Goal: Find specific page/section: Find specific page/section

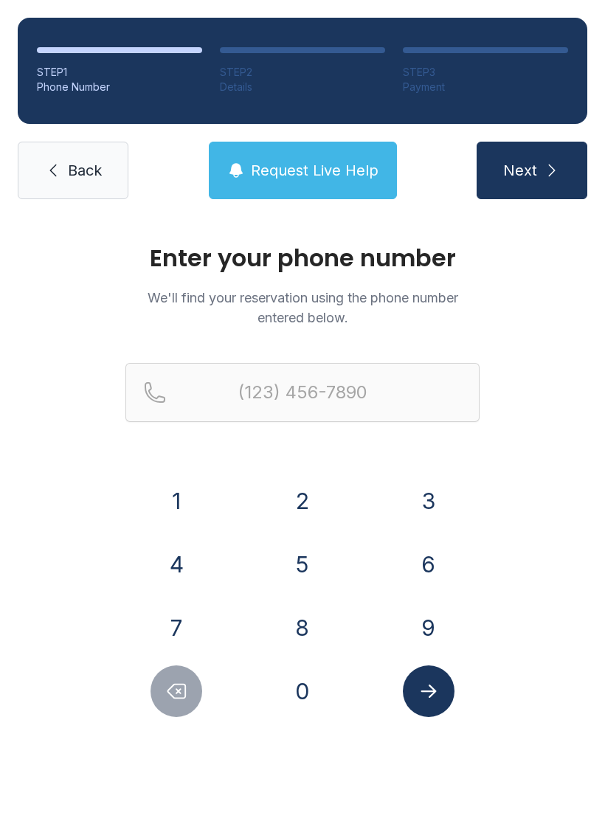
click at [423, 645] on button "9" at bounding box center [429, 628] width 52 height 52
click at [201, 503] on button "1" at bounding box center [177, 501] width 52 height 52
click at [284, 505] on button "2" at bounding box center [303, 501] width 52 height 52
click at [162, 610] on button "7" at bounding box center [177, 628] width 52 height 52
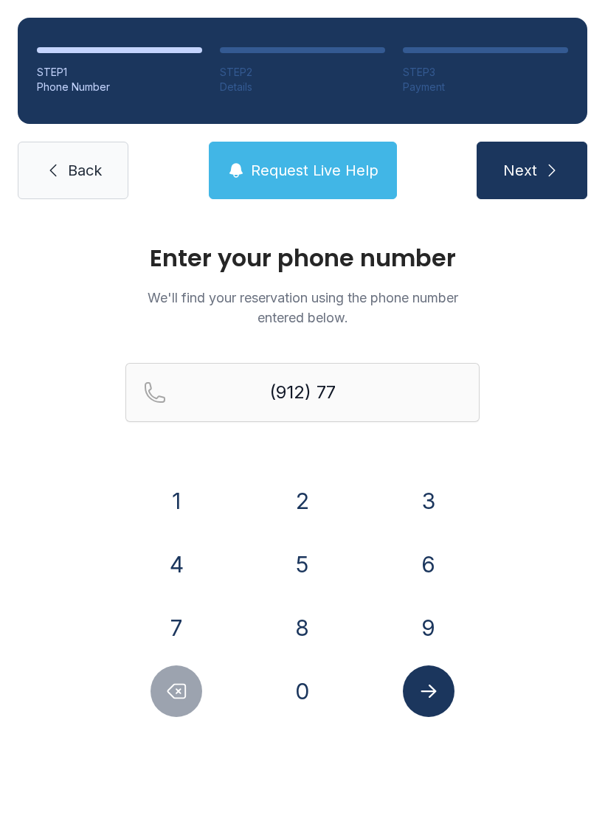
click at [178, 615] on button "7" at bounding box center [177, 628] width 52 height 52
click at [291, 625] on button "8" at bounding box center [303, 628] width 52 height 52
click at [179, 502] on button "1" at bounding box center [177, 501] width 52 height 52
click at [310, 572] on button "5" at bounding box center [303, 565] width 52 height 52
click at [177, 501] on button "1" at bounding box center [177, 501] width 52 height 52
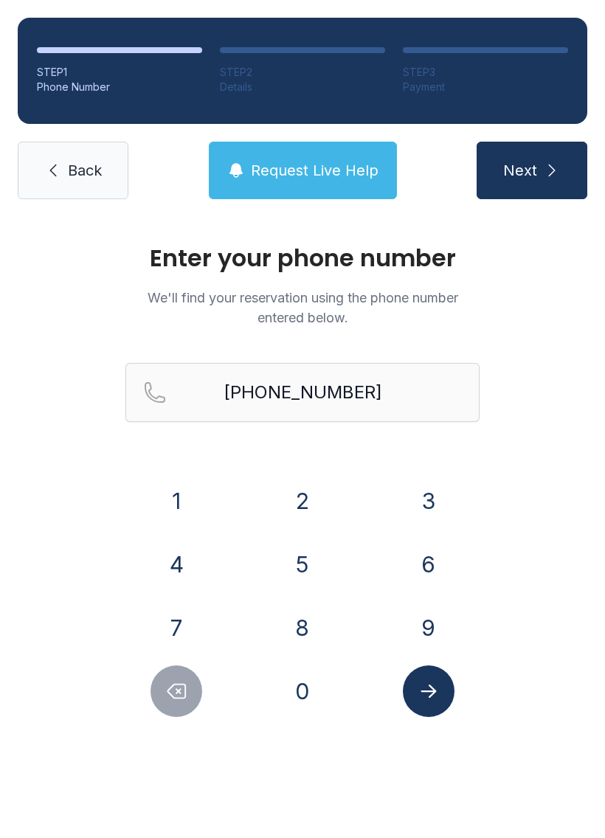
click at [436, 699] on icon "Submit lookup form" at bounding box center [429, 691] width 22 height 22
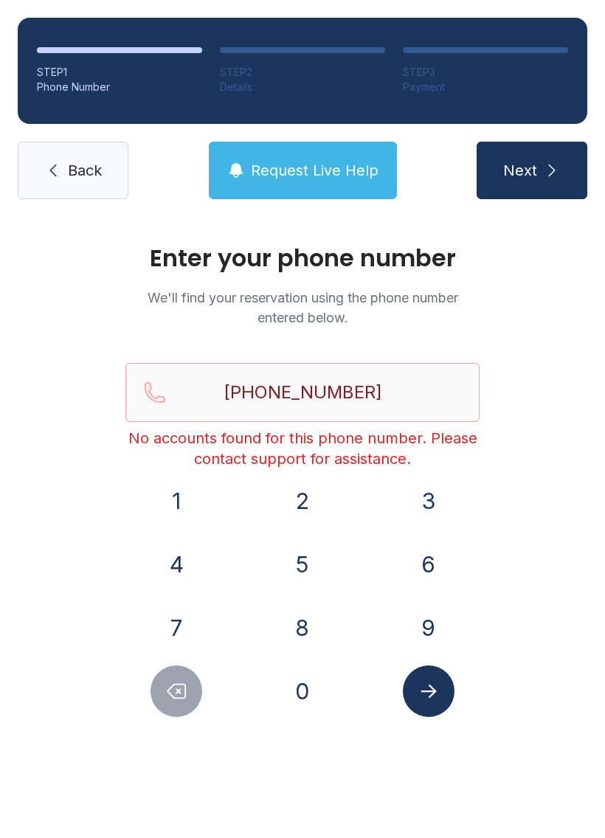
click at [179, 705] on button "Delete number" at bounding box center [177, 691] width 52 height 52
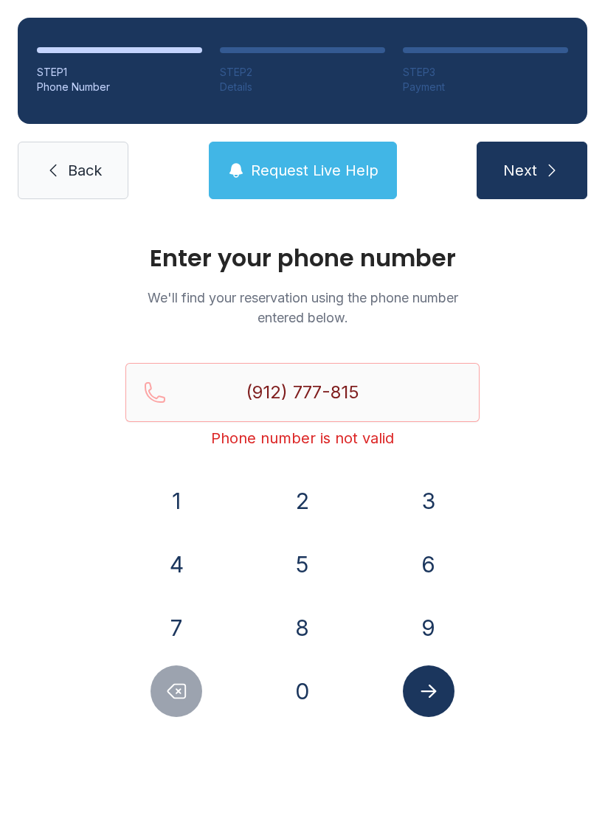
click at [178, 704] on button "Delete number" at bounding box center [177, 691] width 52 height 52
click at [165, 702] on button "Delete number" at bounding box center [177, 691] width 52 height 52
click at [162, 706] on button "Delete number" at bounding box center [177, 691] width 52 height 52
click at [162, 705] on button "Delete number" at bounding box center [177, 691] width 52 height 52
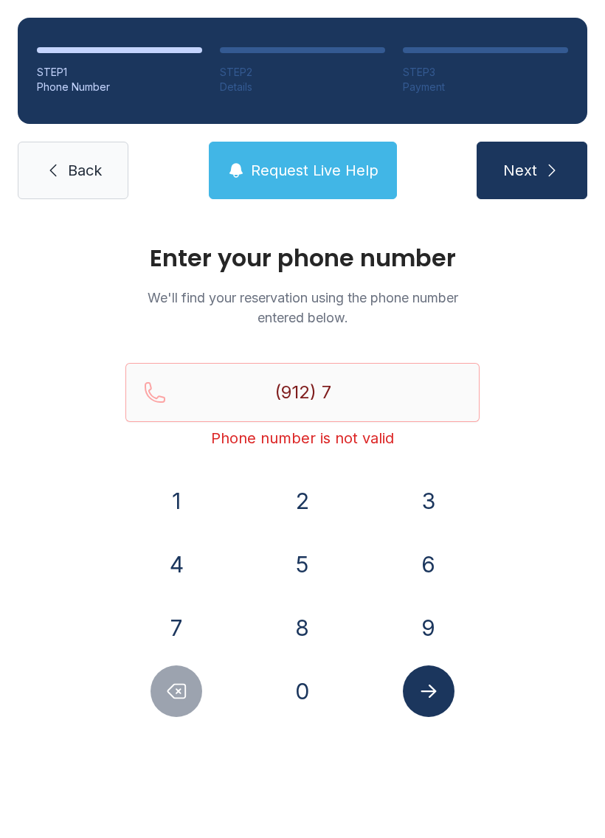
click at [176, 705] on button "Delete number" at bounding box center [177, 691] width 52 height 52
click at [176, 704] on button "Delete number" at bounding box center [177, 691] width 52 height 52
click at [367, 157] on button "Request Live Help" at bounding box center [303, 171] width 188 height 58
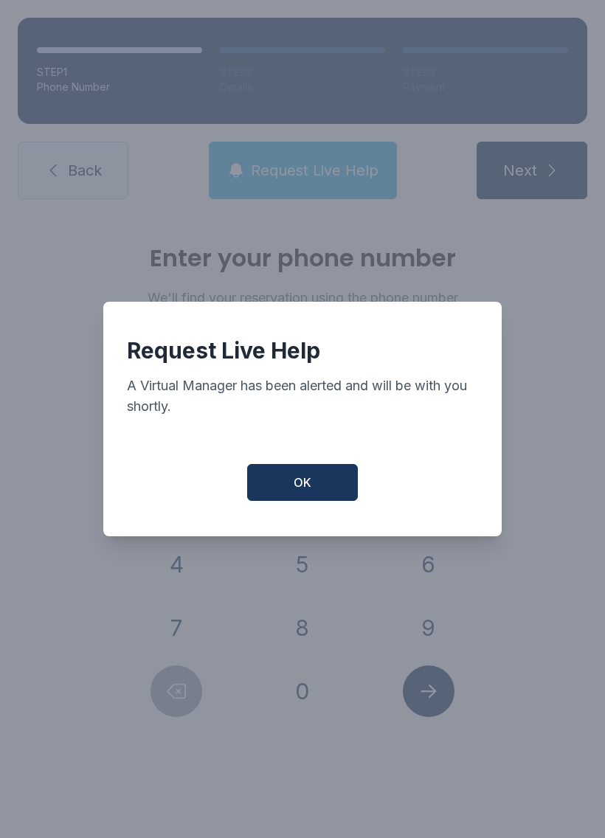
click at [324, 490] on button "OK" at bounding box center [302, 482] width 111 height 37
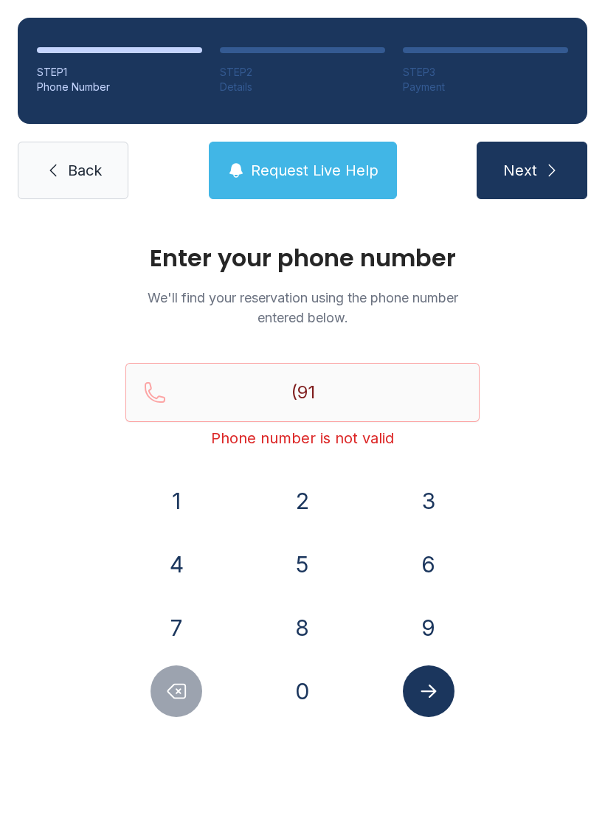
click at [345, 172] on span "Request Live Help" at bounding box center [315, 170] width 128 height 21
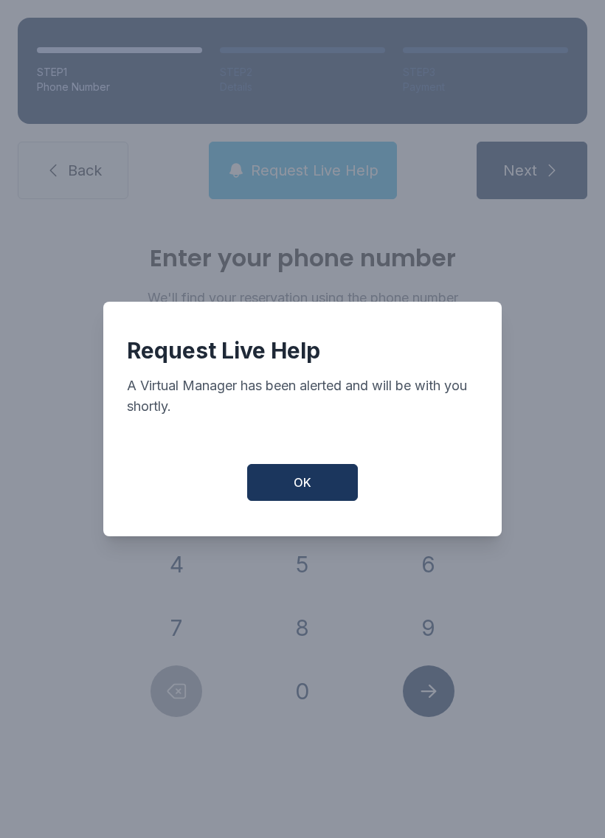
click at [331, 480] on button "OK" at bounding box center [302, 482] width 111 height 37
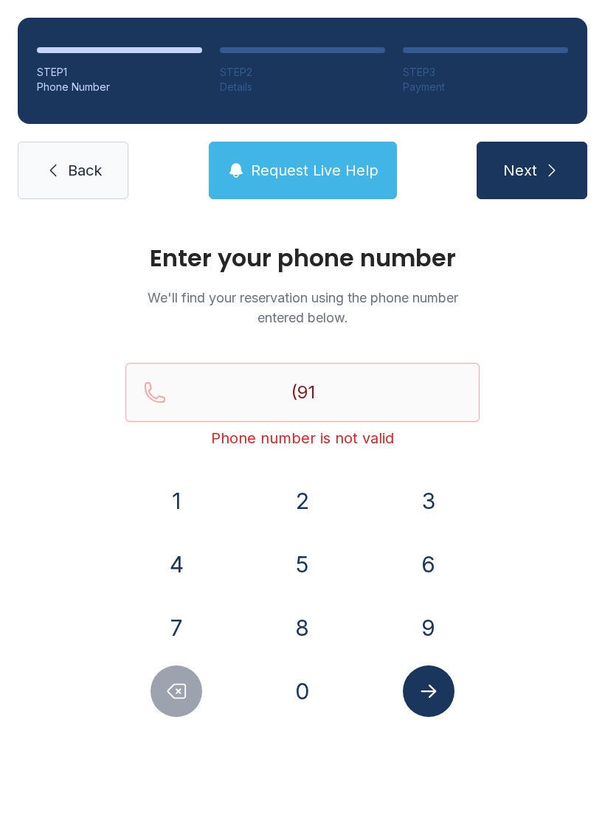
click at [200, 696] on button "Delete number" at bounding box center [177, 691] width 52 height 52
type input "(9"
click at [200, 696] on button "Delete number" at bounding box center [177, 691] width 52 height 52
click at [82, 174] on span "Back" at bounding box center [85, 170] width 34 height 21
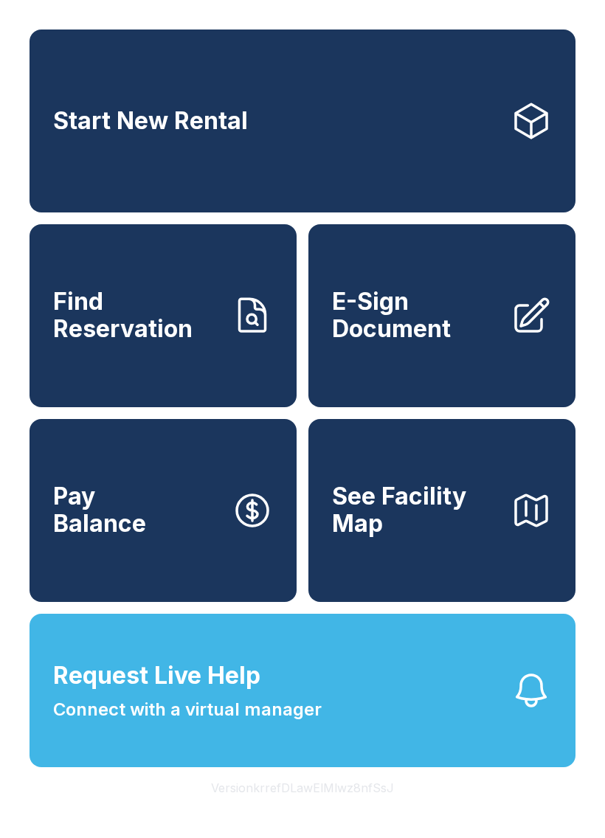
click at [299, 723] on span "Connect with a virtual manager" at bounding box center [187, 709] width 269 height 27
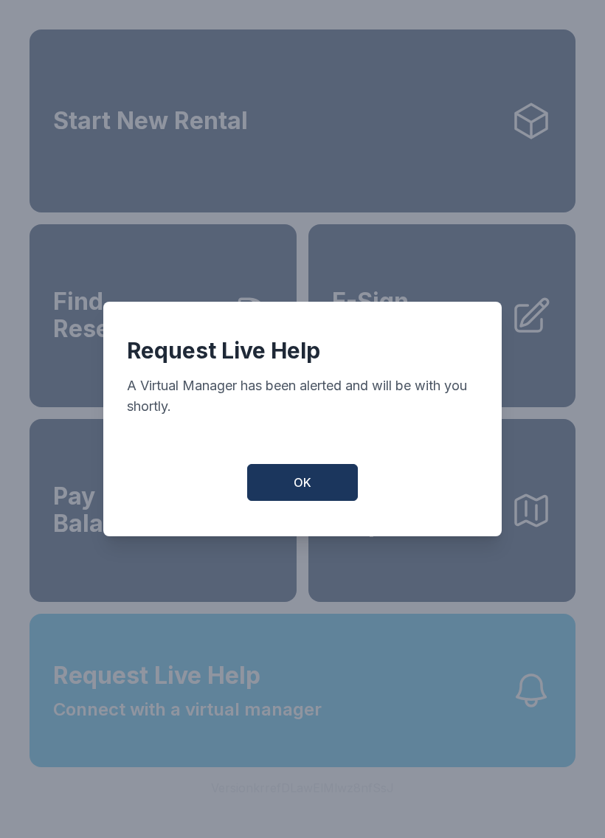
click at [301, 486] on span "OK" at bounding box center [303, 483] width 18 height 18
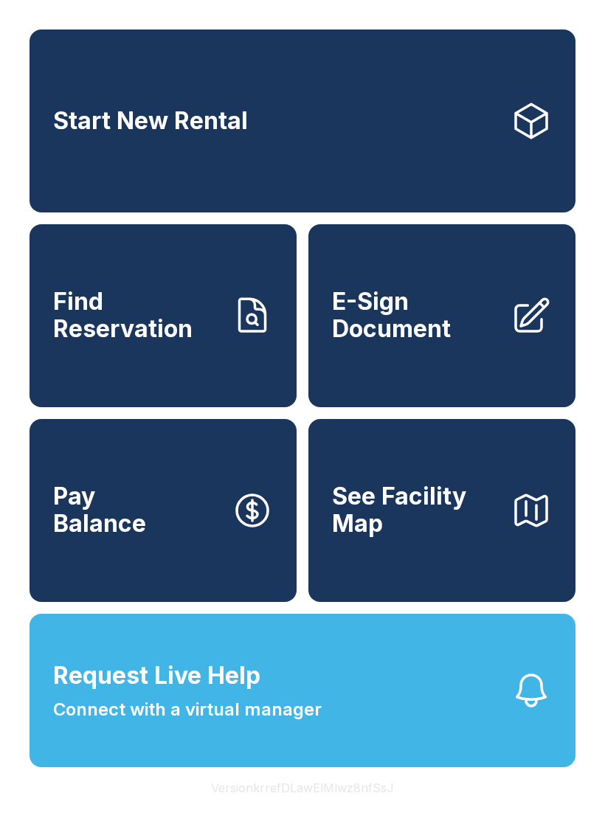
click at [278, 693] on span "Request Live Help Connect with a virtual manager" at bounding box center [187, 690] width 269 height 65
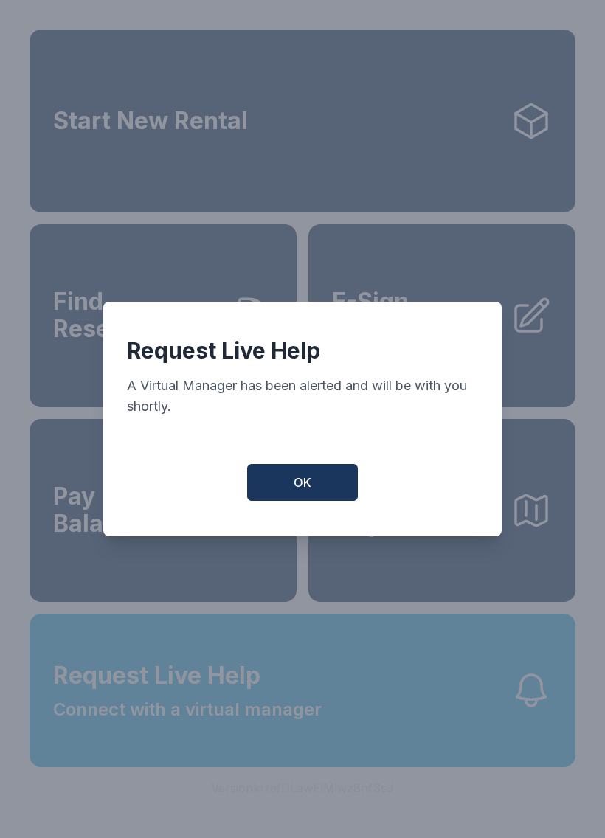
click at [311, 491] on span "OK" at bounding box center [303, 483] width 18 height 18
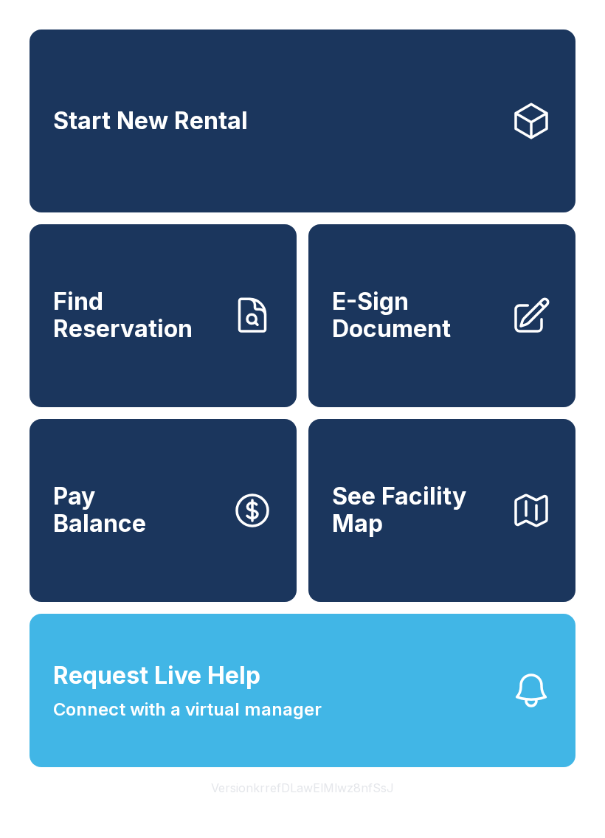
click at [530, 711] on icon "button" at bounding box center [531, 690] width 41 height 41
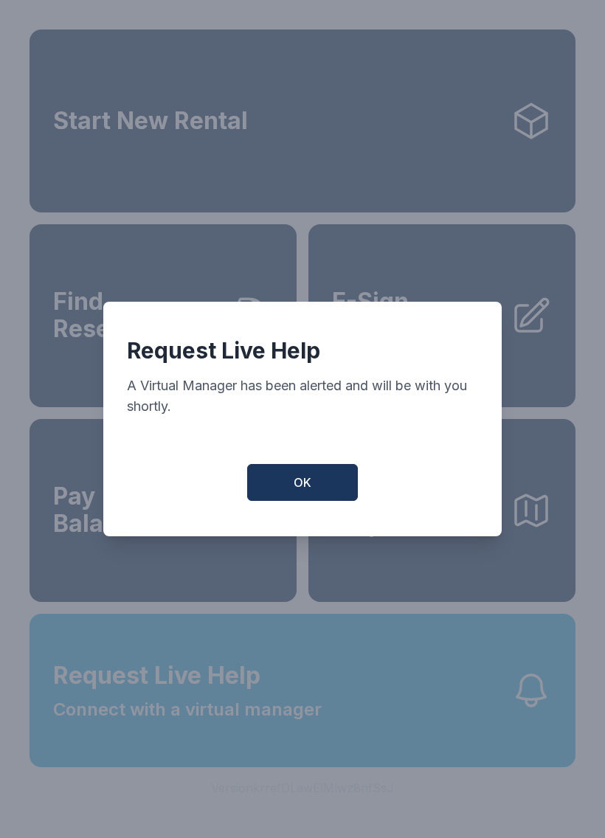
click at [333, 495] on button "OK" at bounding box center [302, 482] width 111 height 37
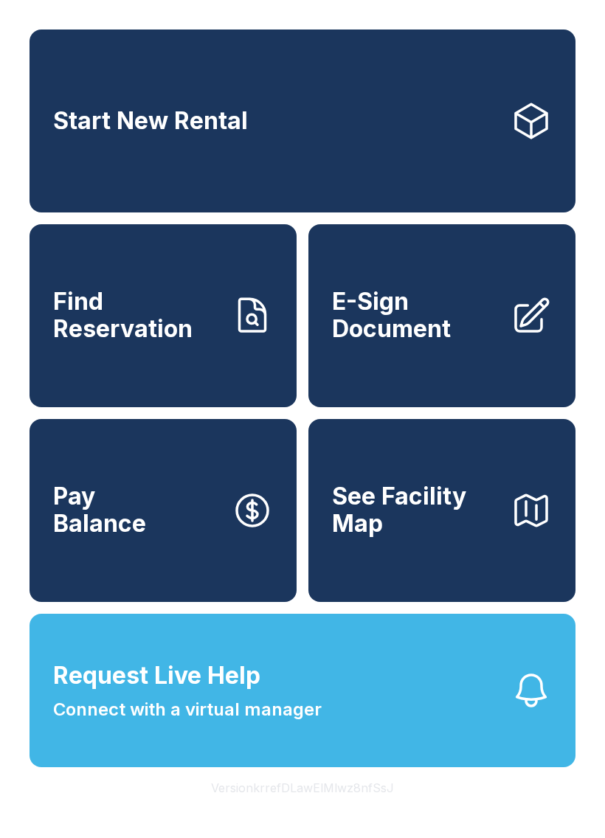
click at [511, 711] on icon "button" at bounding box center [531, 690] width 41 height 41
